Goal: Use online tool/utility: Utilize a website feature to perform a specific function

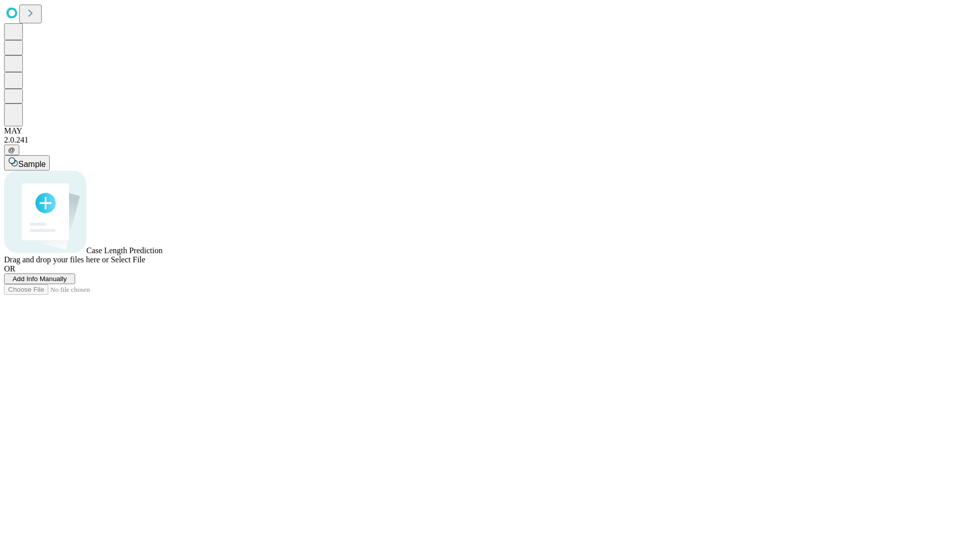
click at [145, 264] on span "Select File" at bounding box center [128, 259] width 35 height 9
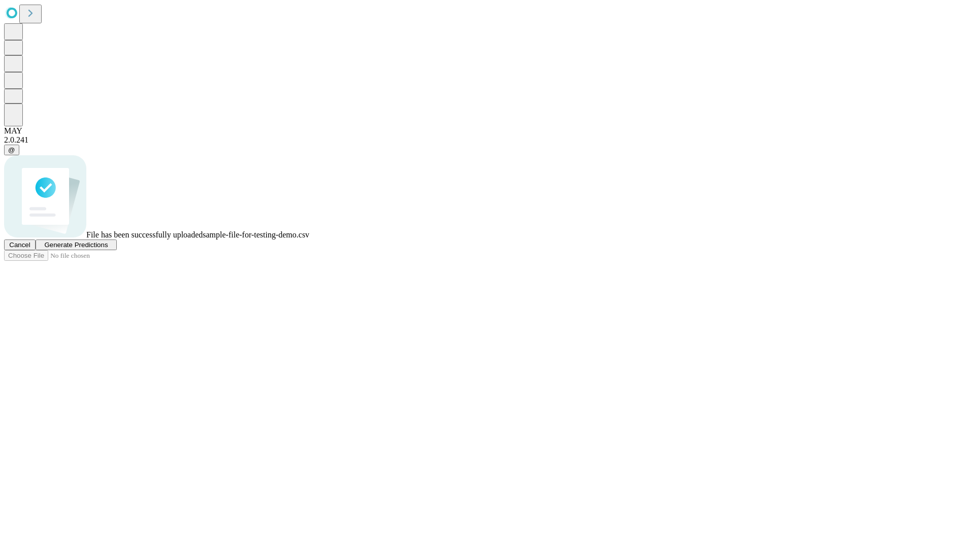
click at [108, 249] on span "Generate Predictions" at bounding box center [75, 245] width 63 height 8
